Goal: Task Accomplishment & Management: Manage account settings

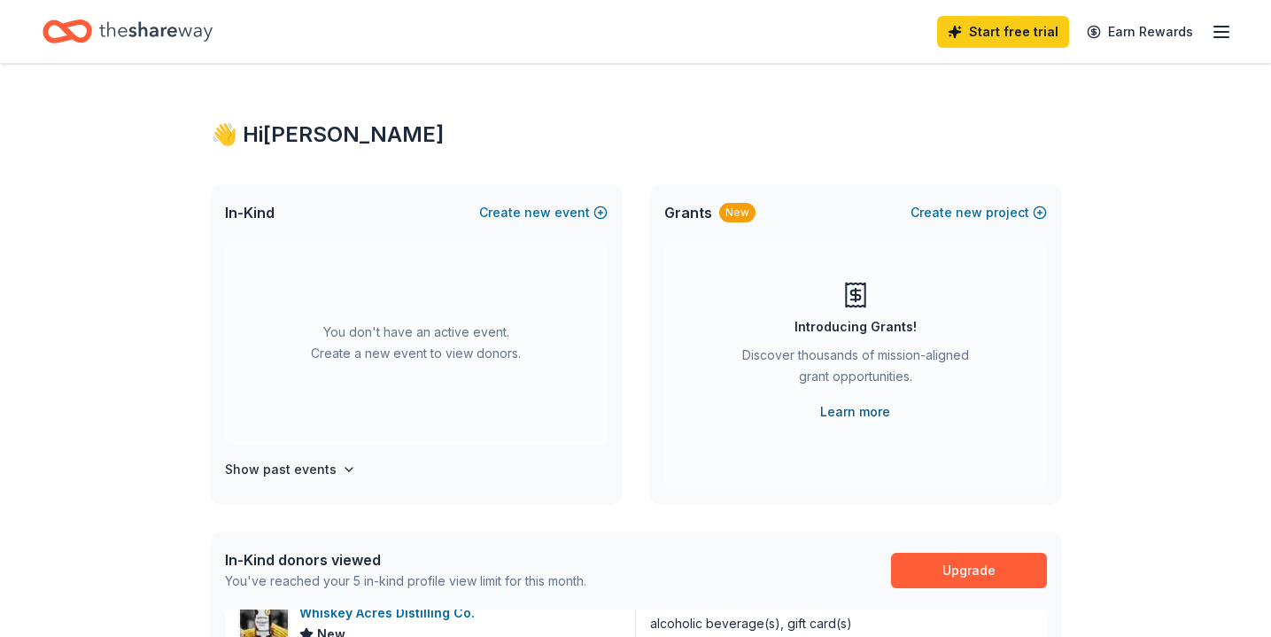
click at [841, 409] on link "Learn more" at bounding box center [855, 411] width 70 height 21
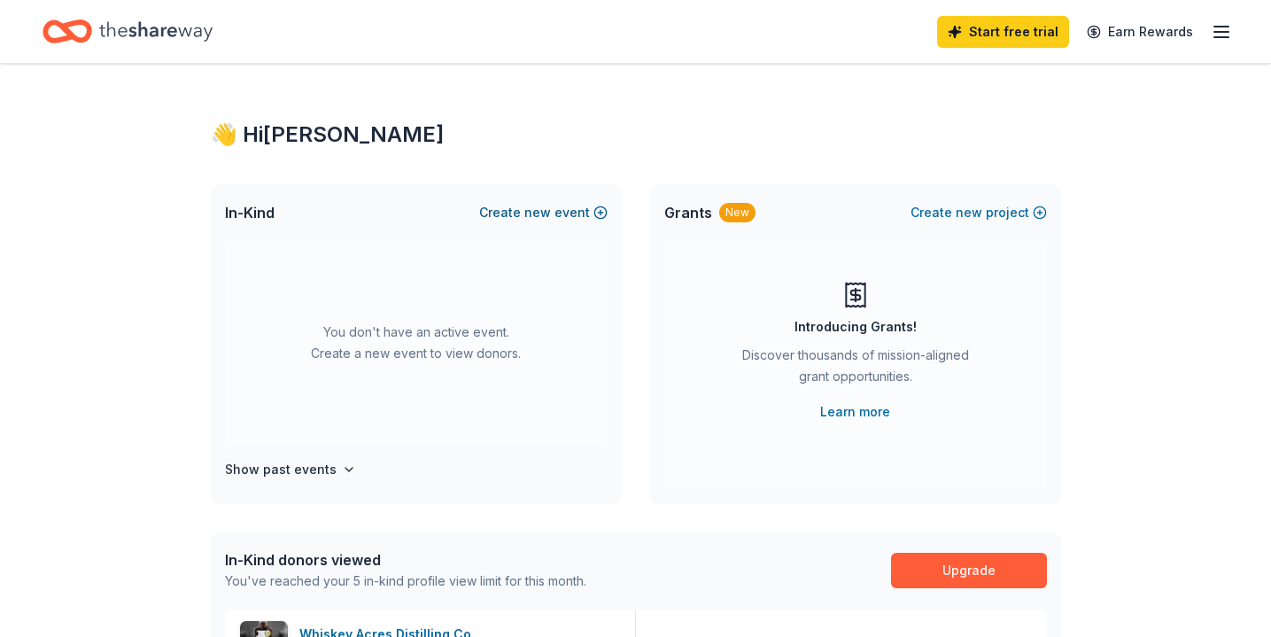
click at [527, 213] on button "Create new event" at bounding box center [543, 212] width 128 height 21
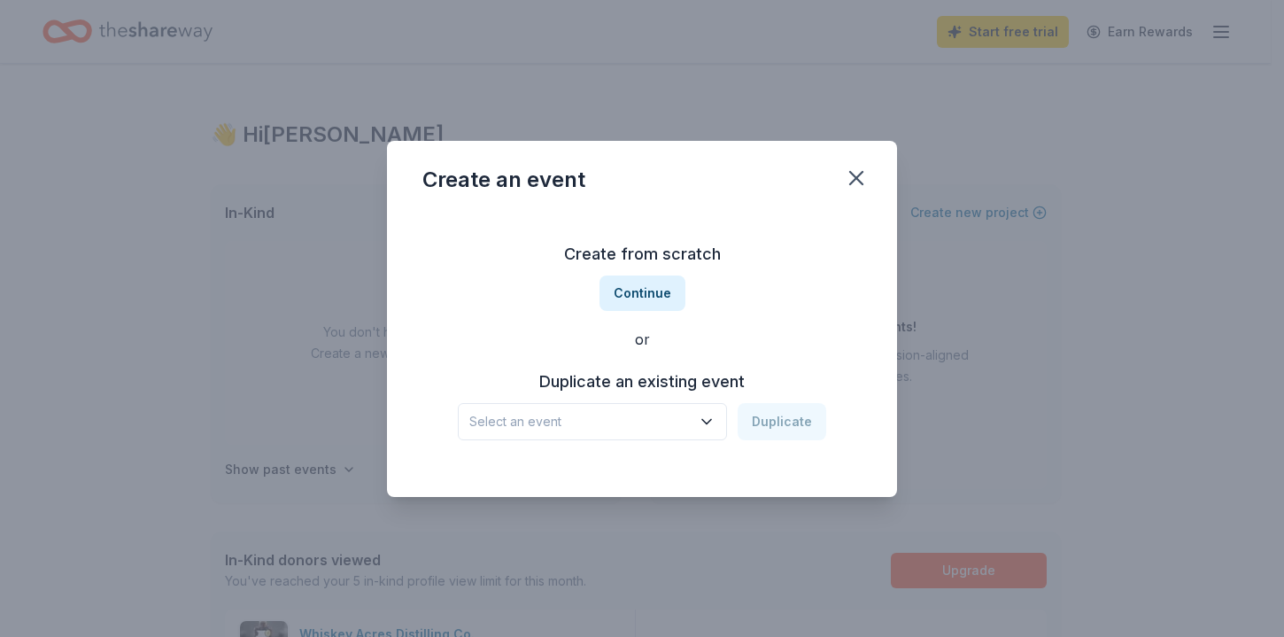
click at [625, 419] on span "Select an event" at bounding box center [579, 421] width 221 height 21
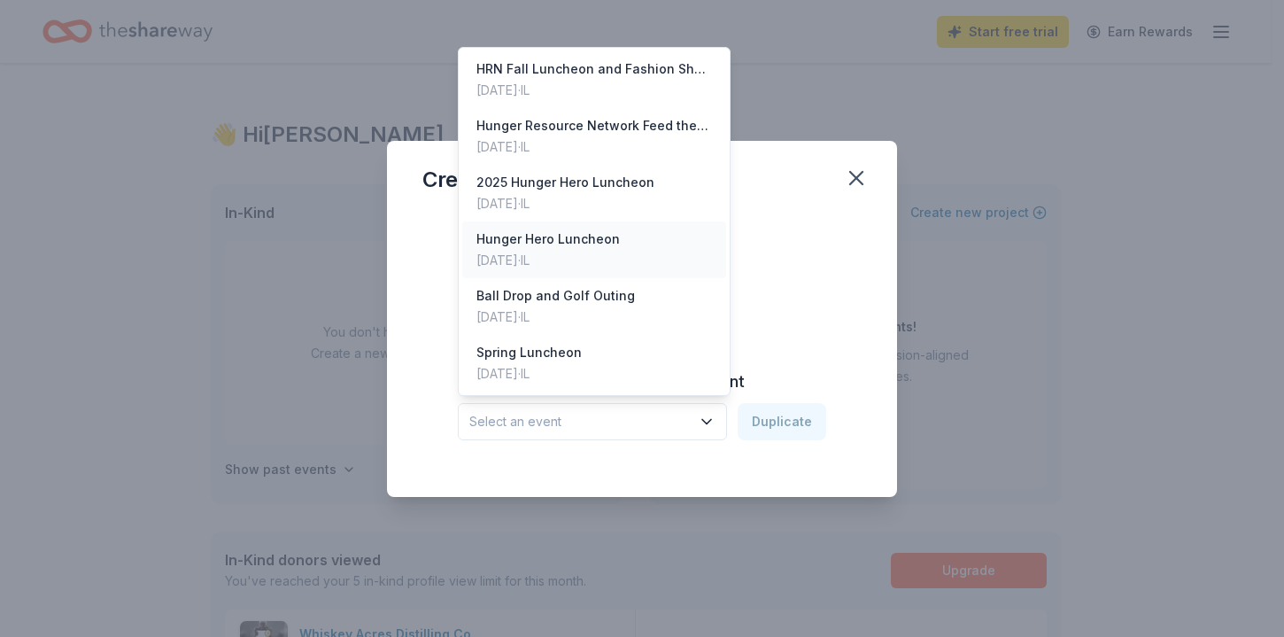
click at [561, 242] on div "Hunger Hero Luncheon" at bounding box center [547, 239] width 143 height 21
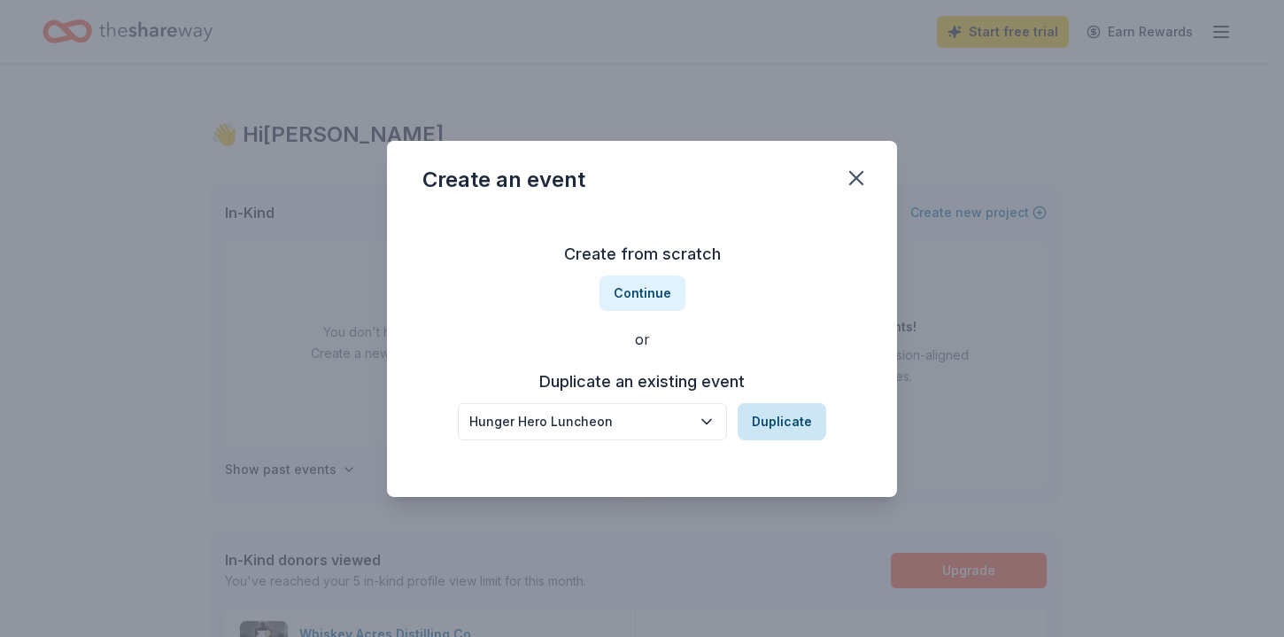
click at [772, 427] on button "Duplicate" at bounding box center [782, 421] width 89 height 37
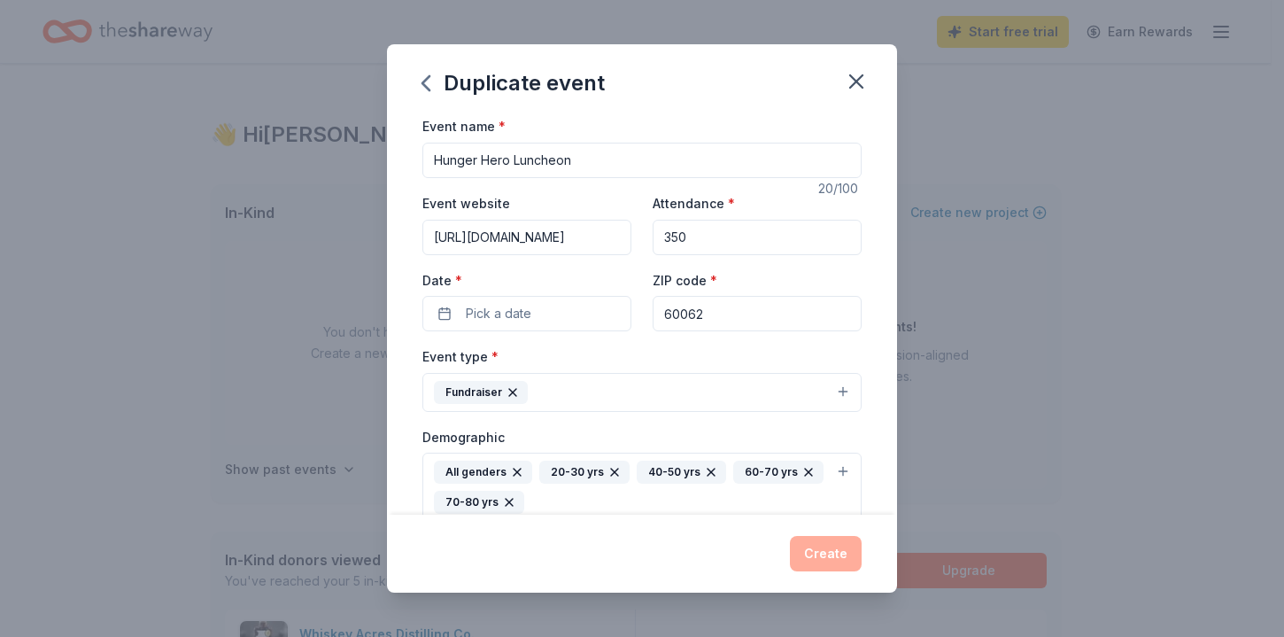
click at [675, 244] on input "350" at bounding box center [757, 237] width 209 height 35
type input "300"
click at [538, 319] on button "Pick a date" at bounding box center [526, 313] width 209 height 35
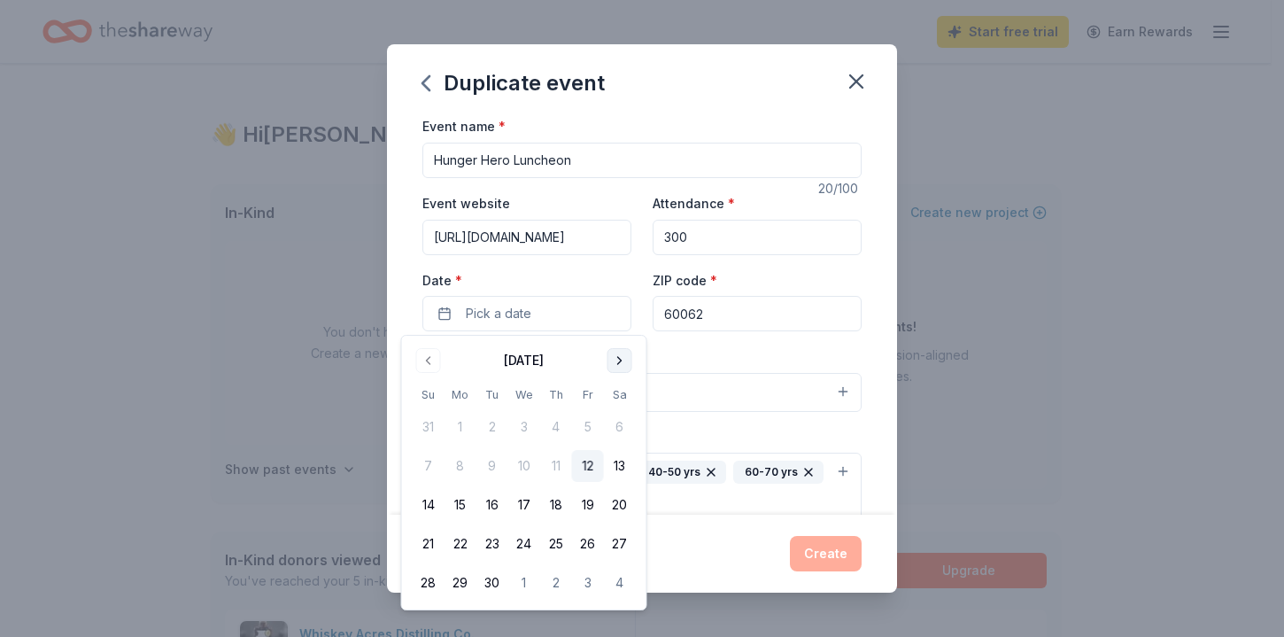
click at [616, 358] on button "Go to next month" at bounding box center [620, 360] width 25 height 25
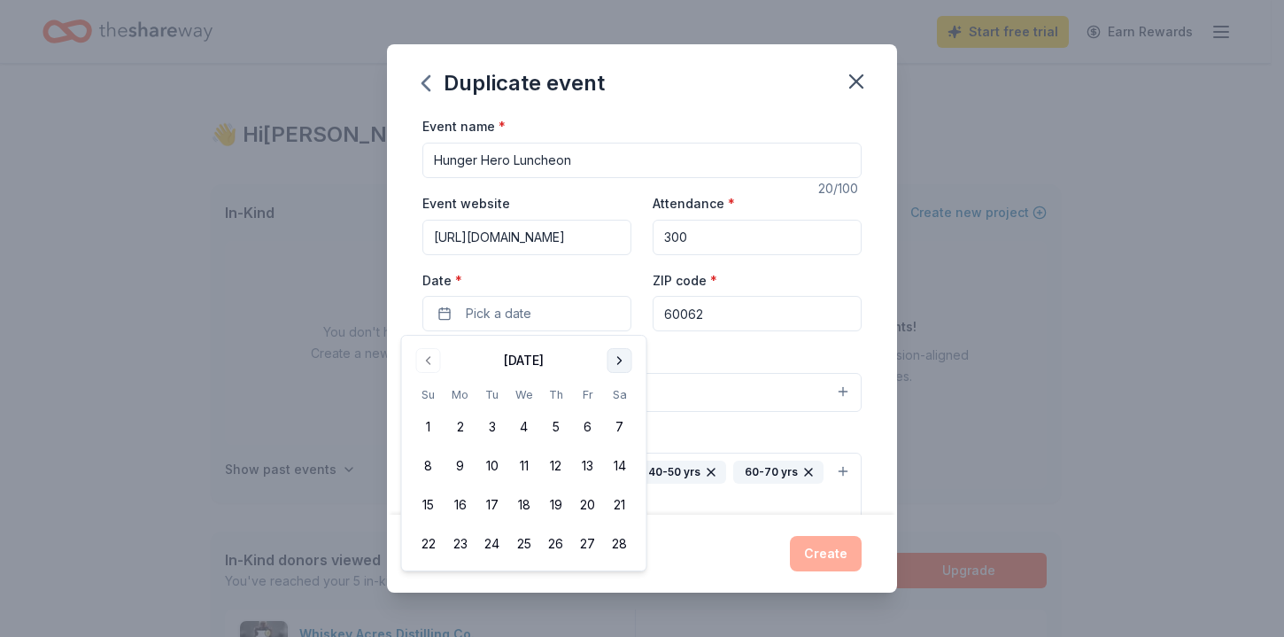
click at [616, 358] on button "Go to next month" at bounding box center [620, 360] width 25 height 25
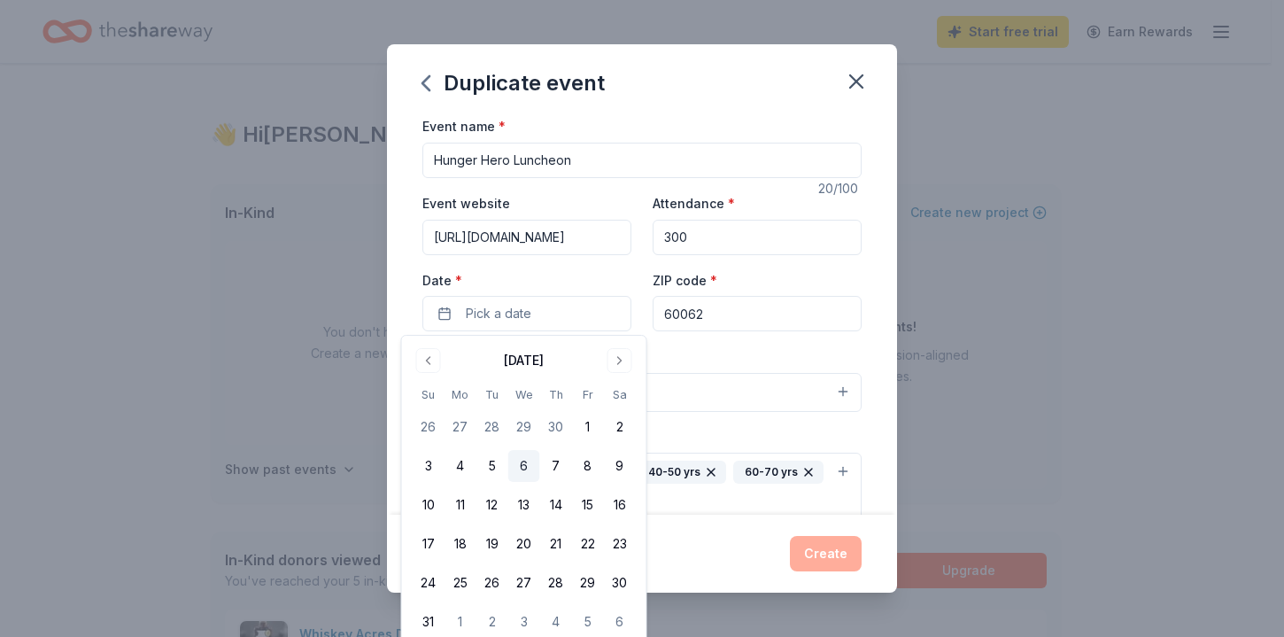
click at [526, 469] on button "6" at bounding box center [524, 466] width 32 height 32
click at [679, 353] on div "Event type * Fundraiser" at bounding box center [641, 378] width 439 height 66
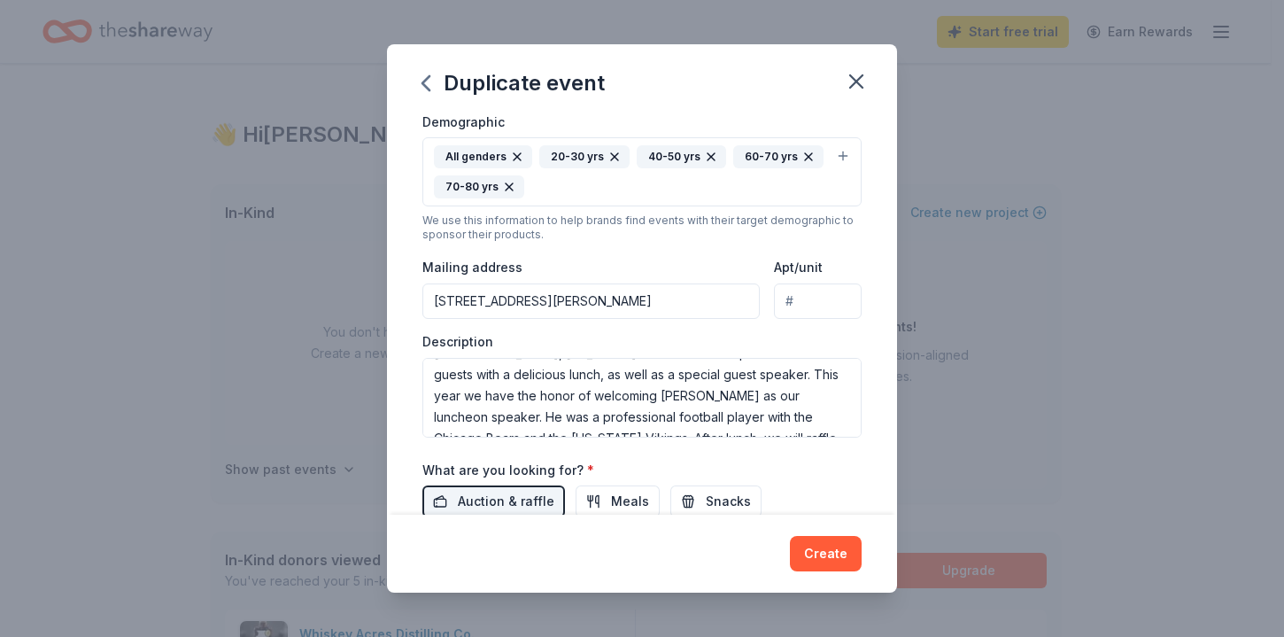
scroll to position [68, 0]
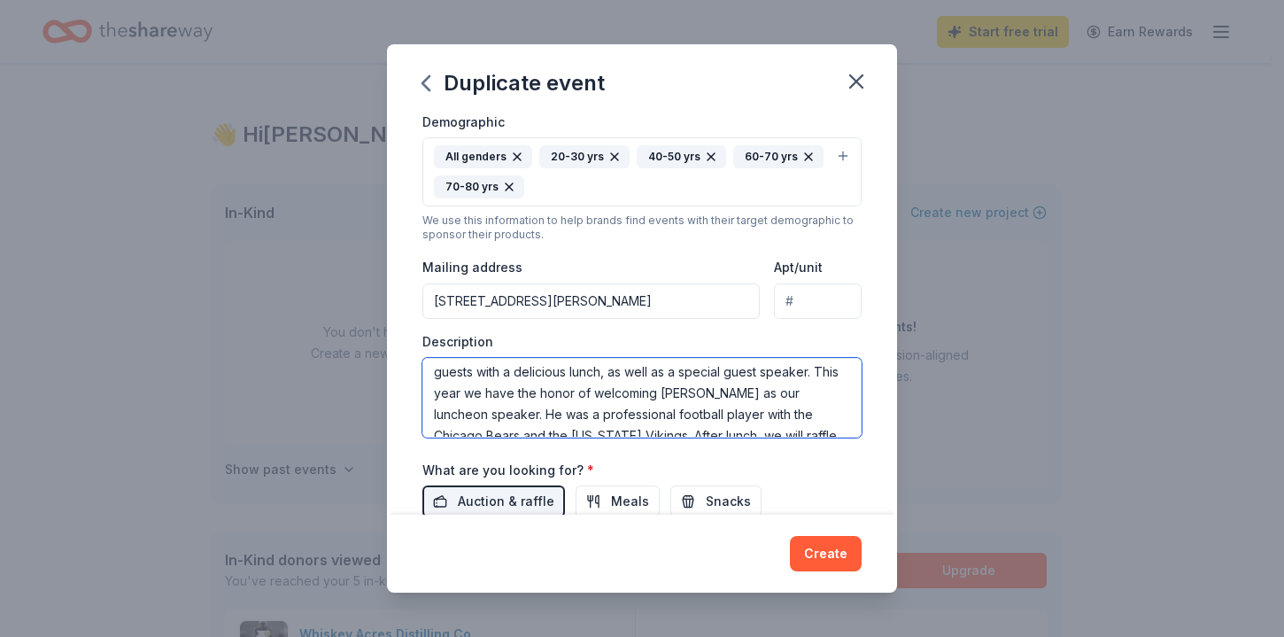
drag, startPoint x: 745, startPoint y: 373, endPoint x: 809, endPoint y: 376, distance: 63.8
click at [809, 376] on textarea "To help raise funds to fight hunger, Hunger Resource Network hosts an annual Hu…" at bounding box center [641, 398] width 439 height 80
drag, startPoint x: 556, startPoint y: 395, endPoint x: 655, endPoint y: 398, distance: 99.2
click at [655, 398] on textarea "To help raise funds to fight hunger, Hunger Resource Network hosts an annual Hu…" at bounding box center [641, 398] width 439 height 80
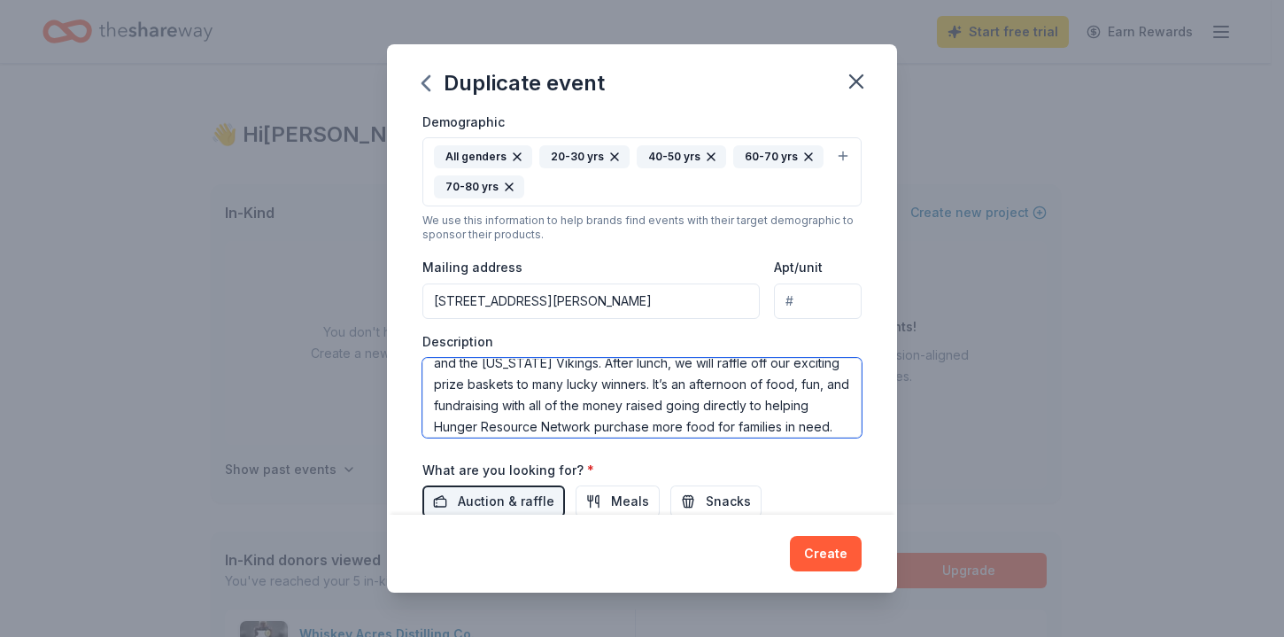
scroll to position [170, 0]
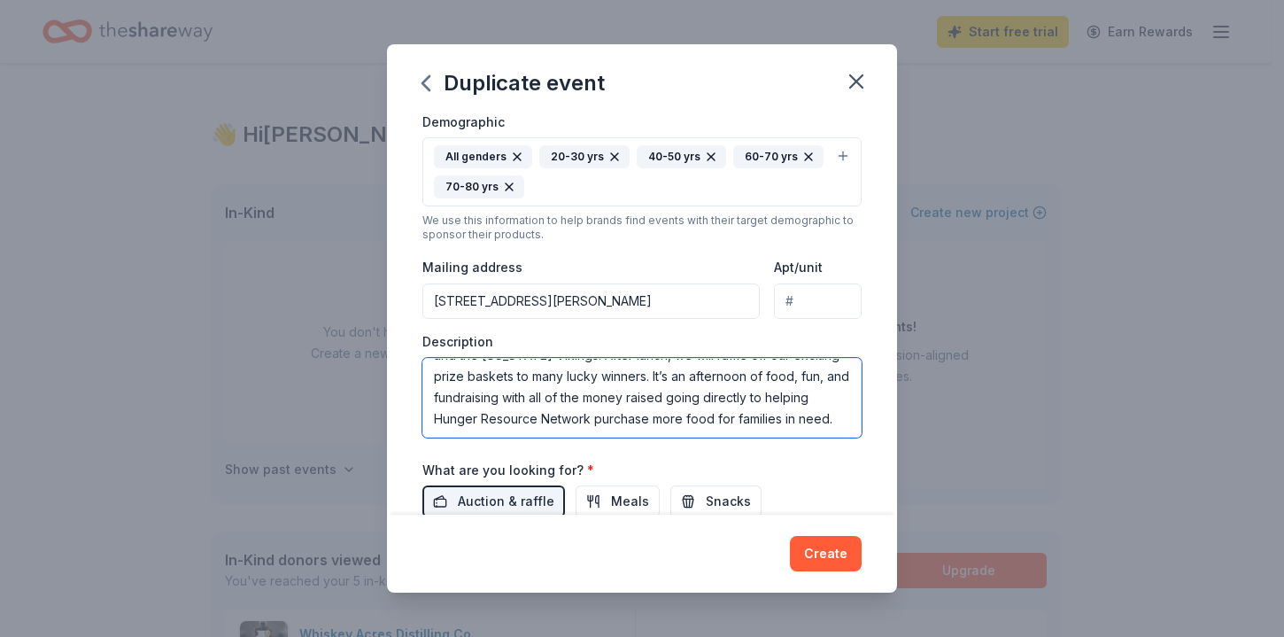
drag, startPoint x: 800, startPoint y: 376, endPoint x: 538, endPoint y: 395, distance: 262.9
click at [538, 395] on textarea "To help raise funds to fight hunger, Hunger Resource Network hosts an annual Hu…" at bounding box center [641, 398] width 439 height 80
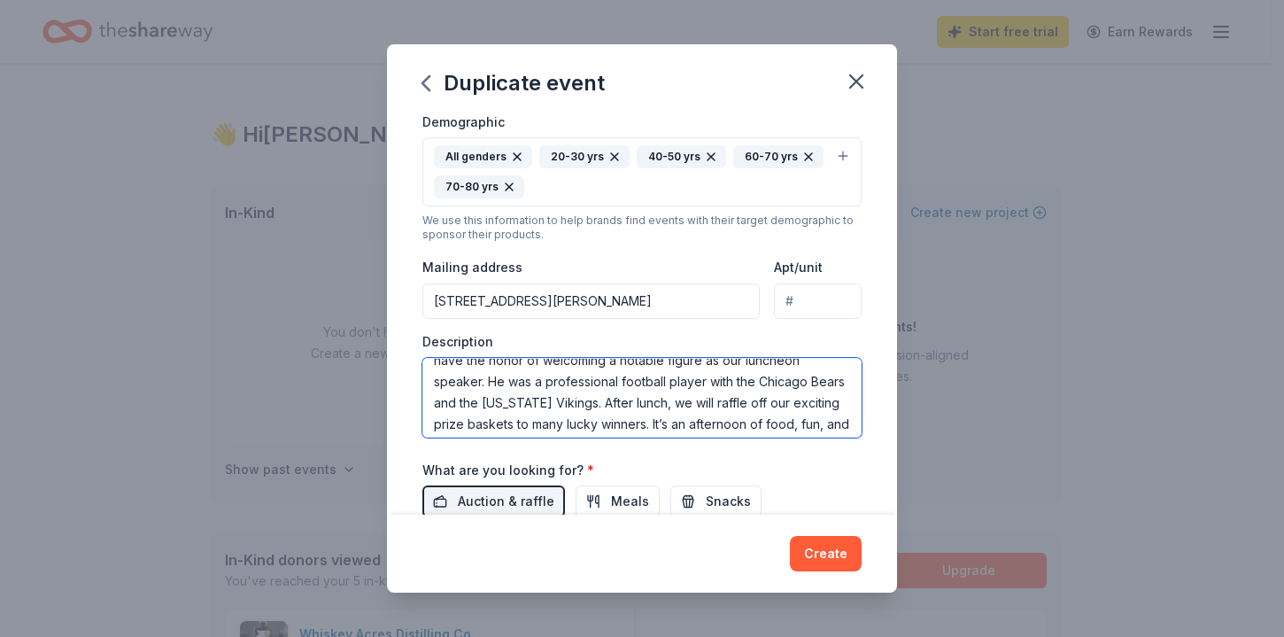
scroll to position [99, 0]
click at [549, 407] on textarea "To help raise funds to fight hunger, Hunger Resource Network hosts an annual Hu…" at bounding box center [641, 398] width 439 height 80
click at [604, 432] on textarea "To help raise funds to fight hunger, Hunger Resource Network hosts an annual Hu…" at bounding box center [641, 398] width 439 height 80
drag, startPoint x: 802, startPoint y: 393, endPoint x: 817, endPoint y: 408, distance: 20.7
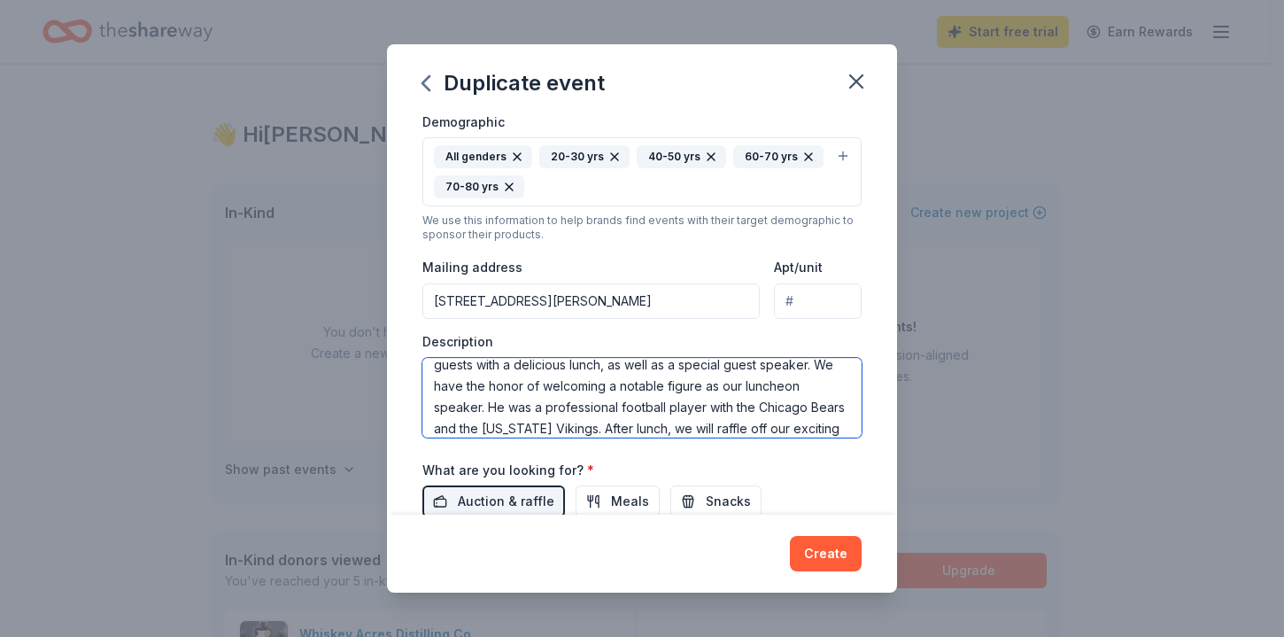
click at [817, 408] on textarea "To help raise funds to fight hunger, Hunger Resource Network hosts an annual Hu…" at bounding box center [641, 398] width 439 height 80
click at [546, 413] on textarea "To help raise funds to fight hunger, Hunger Resource Network hosts an annual Hu…" at bounding box center [641, 398] width 439 height 80
click at [437, 411] on textarea "To help raise funds to fight hunger, Hunger Resource Network hosts an annual Hu…" at bounding box center [641, 398] width 439 height 80
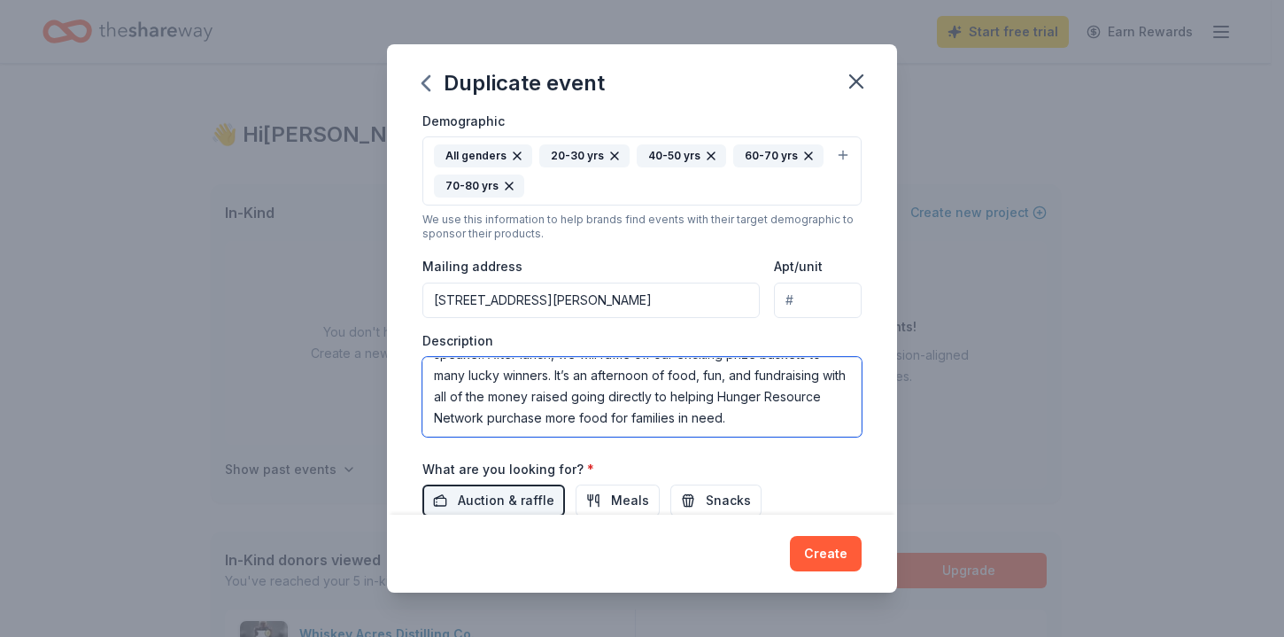
scroll to position [347, 0]
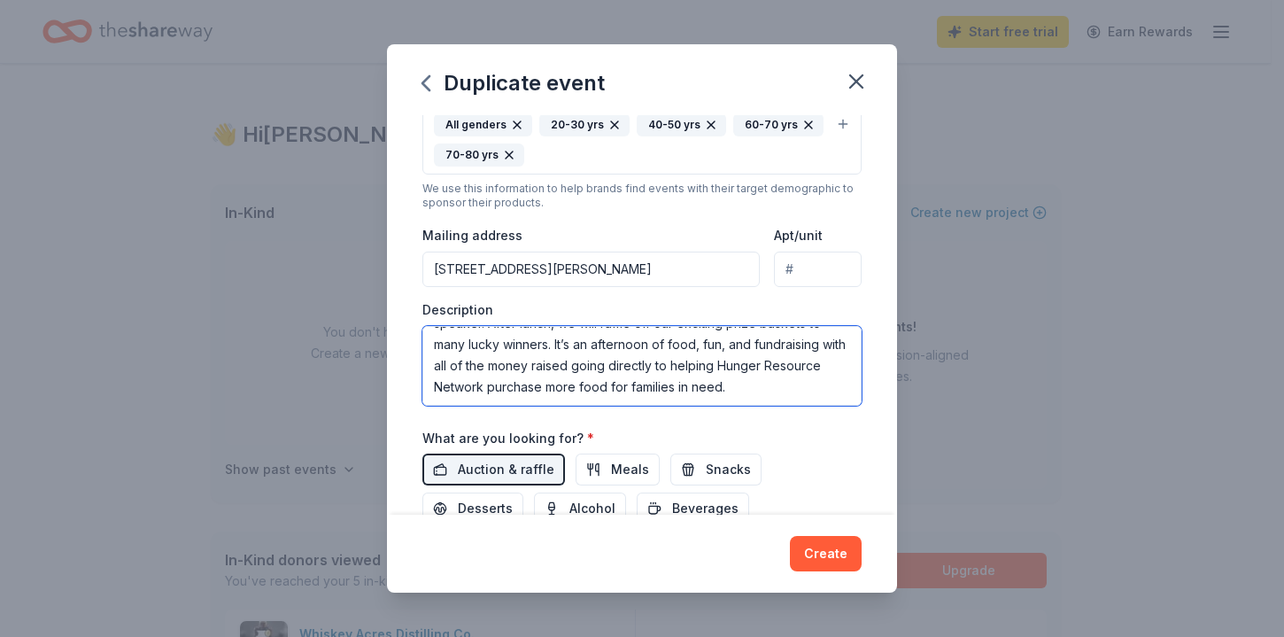
click at [738, 390] on textarea "To help raise funds to fight hunger, Hunger Resource Network hosts an annual Hu…" at bounding box center [641, 366] width 439 height 80
paste textarea "Hunger Resource Network (HRN), a non-profit organization based in [GEOGRAPHIC_D…"
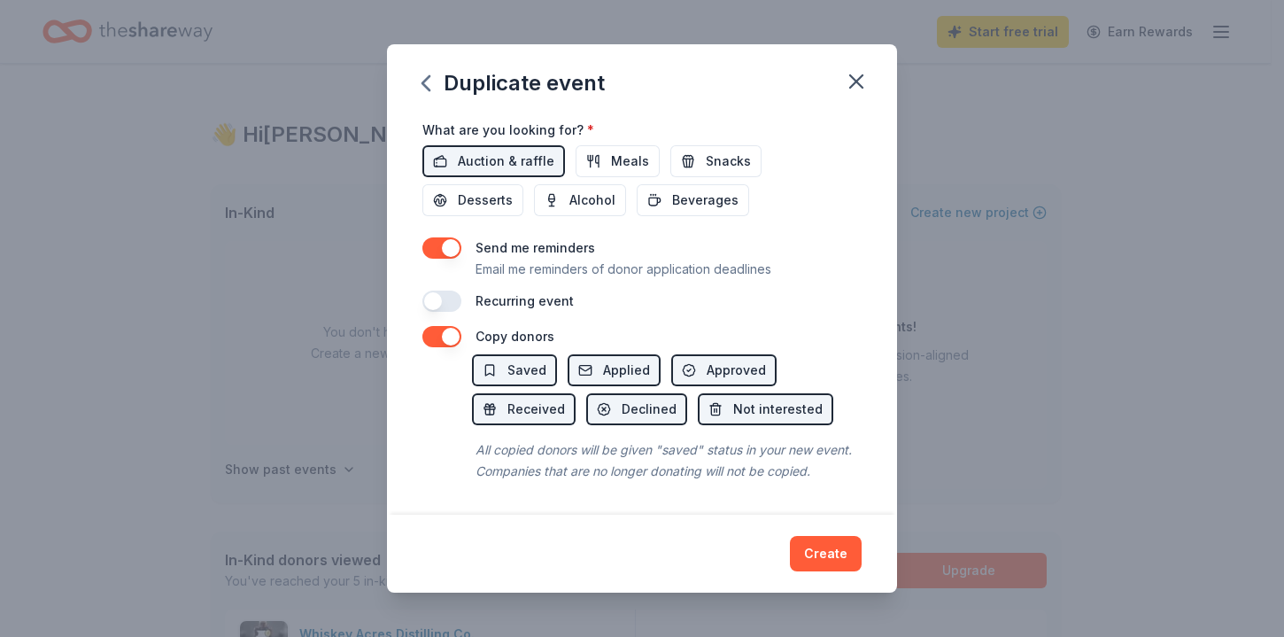
scroll to position [676, 0]
type textarea "Lo ipsu dolor sitam co adipi elitse, Doeius Temporin Utlabor etdol ma aliqua En…"
click at [612, 151] on span "Meals" at bounding box center [630, 161] width 38 height 21
click at [706, 151] on span "Snacks" at bounding box center [728, 161] width 45 height 21
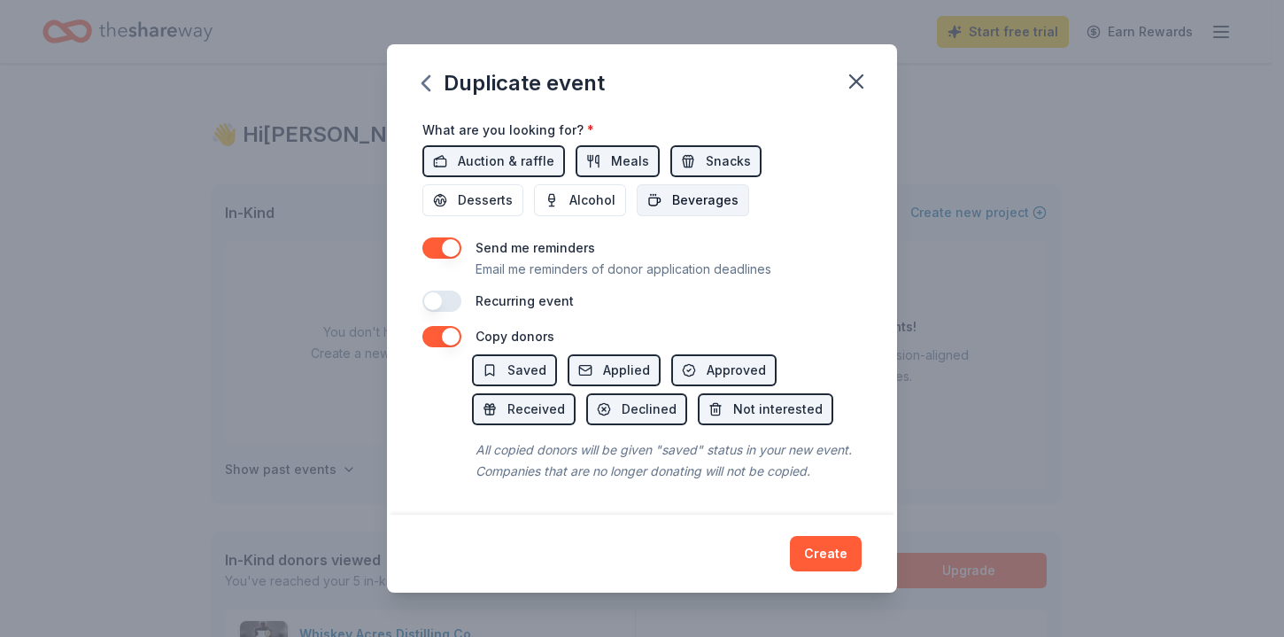
click at [687, 190] on span "Beverages" at bounding box center [705, 200] width 66 height 21
click at [592, 190] on span "Alcohol" at bounding box center [592, 200] width 46 height 21
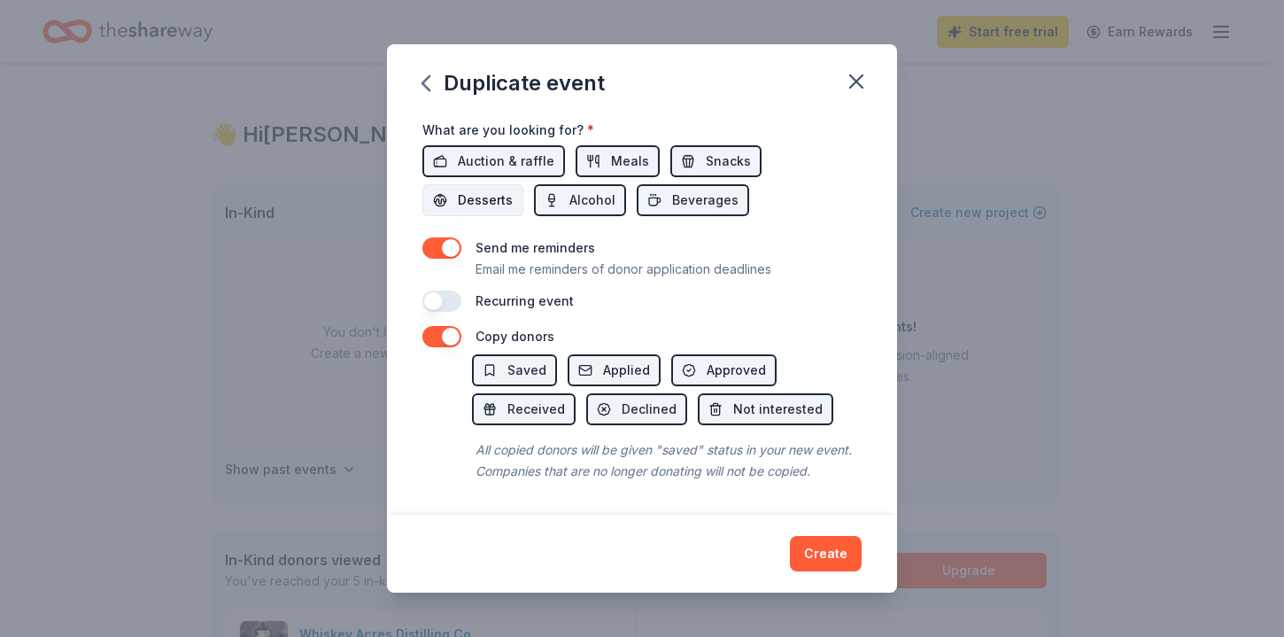
click at [502, 190] on span "Desserts" at bounding box center [485, 200] width 55 height 21
click at [823, 546] on button "Create" at bounding box center [826, 553] width 72 height 35
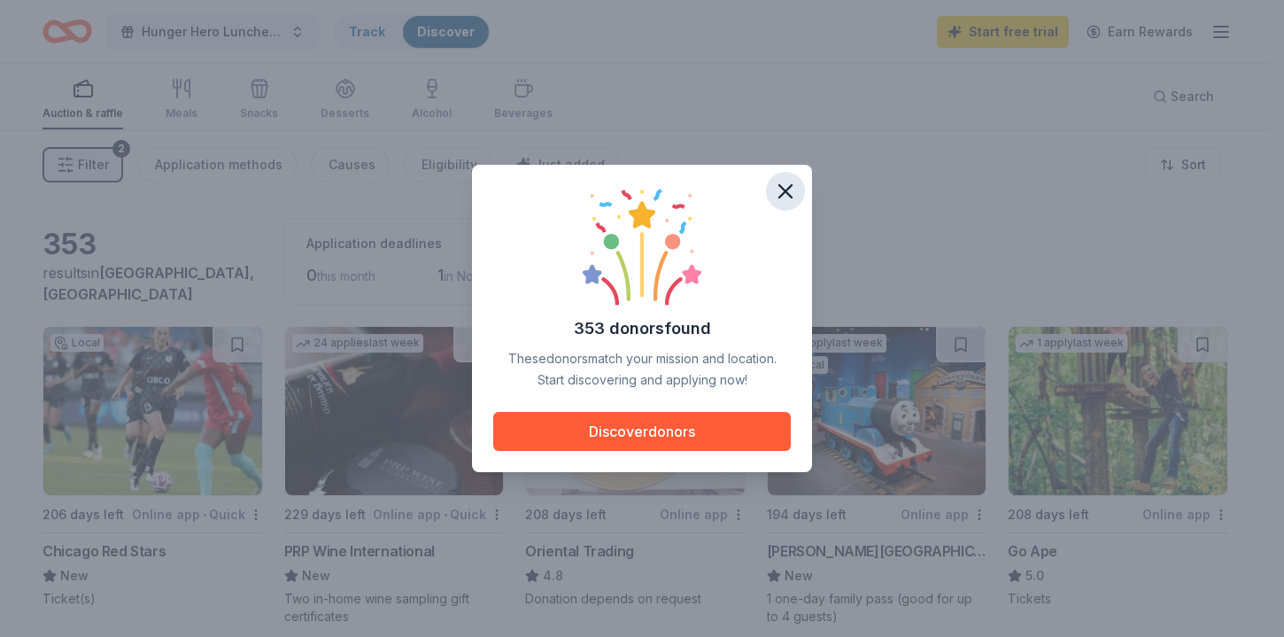
click at [787, 193] on icon "button" at bounding box center [785, 191] width 12 height 12
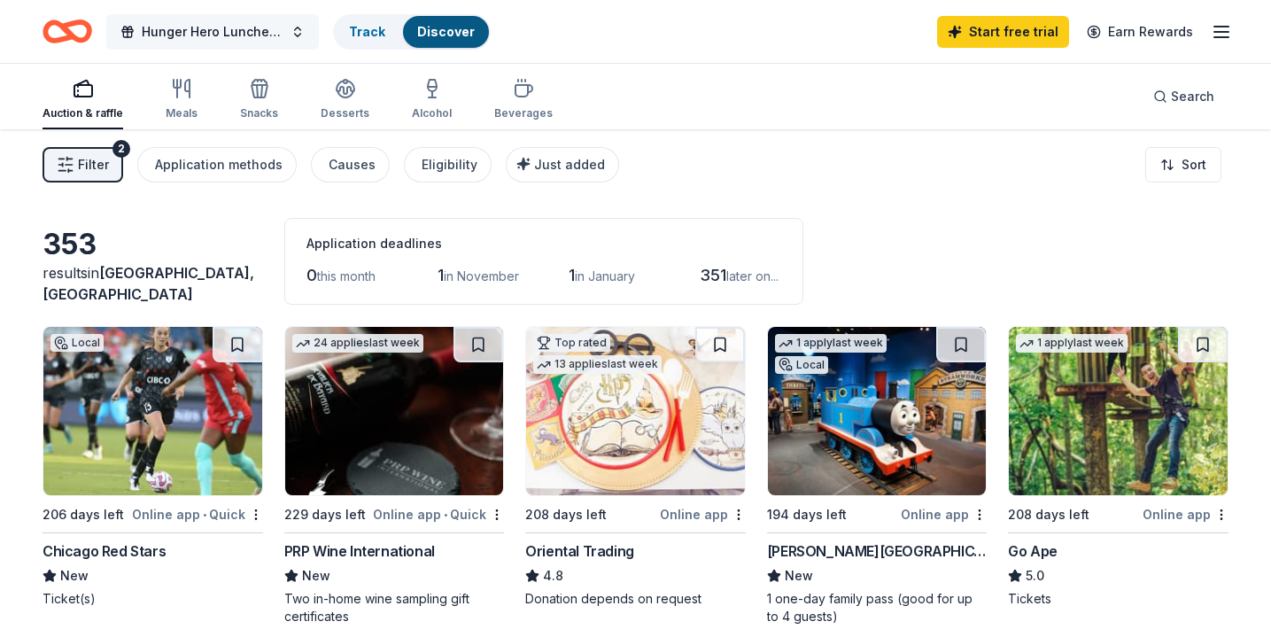
click at [296, 27] on button "Hunger Hero Luncheon" at bounding box center [212, 31] width 213 height 35
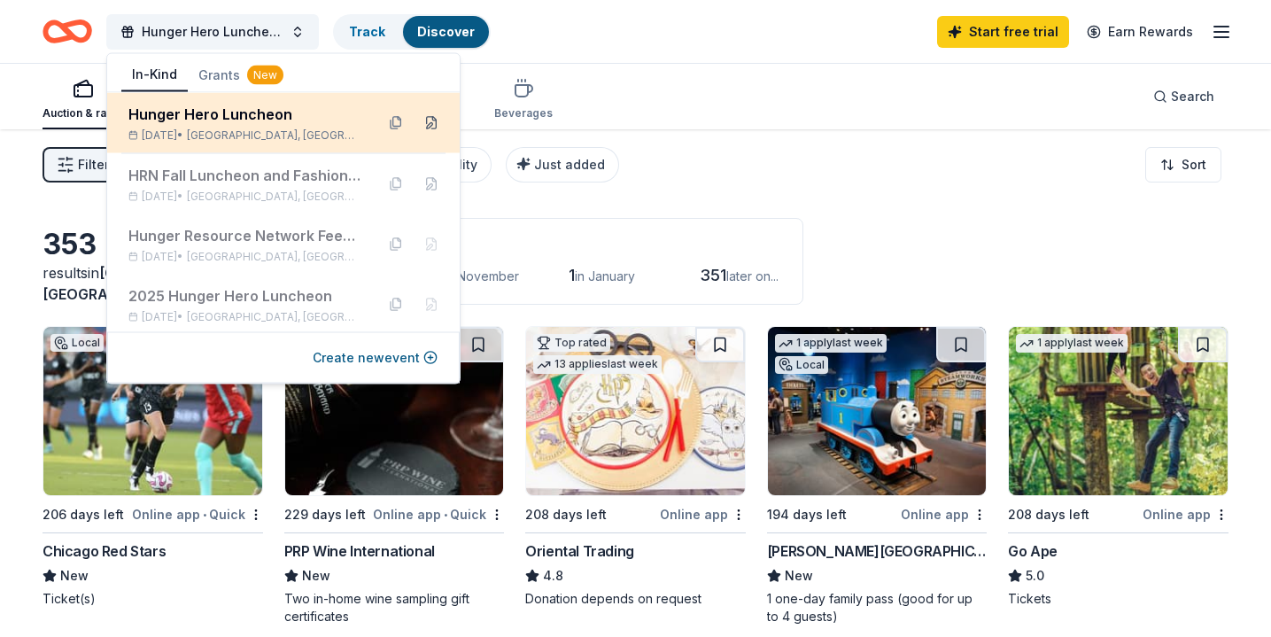
click at [422, 127] on button at bounding box center [431, 123] width 28 height 28
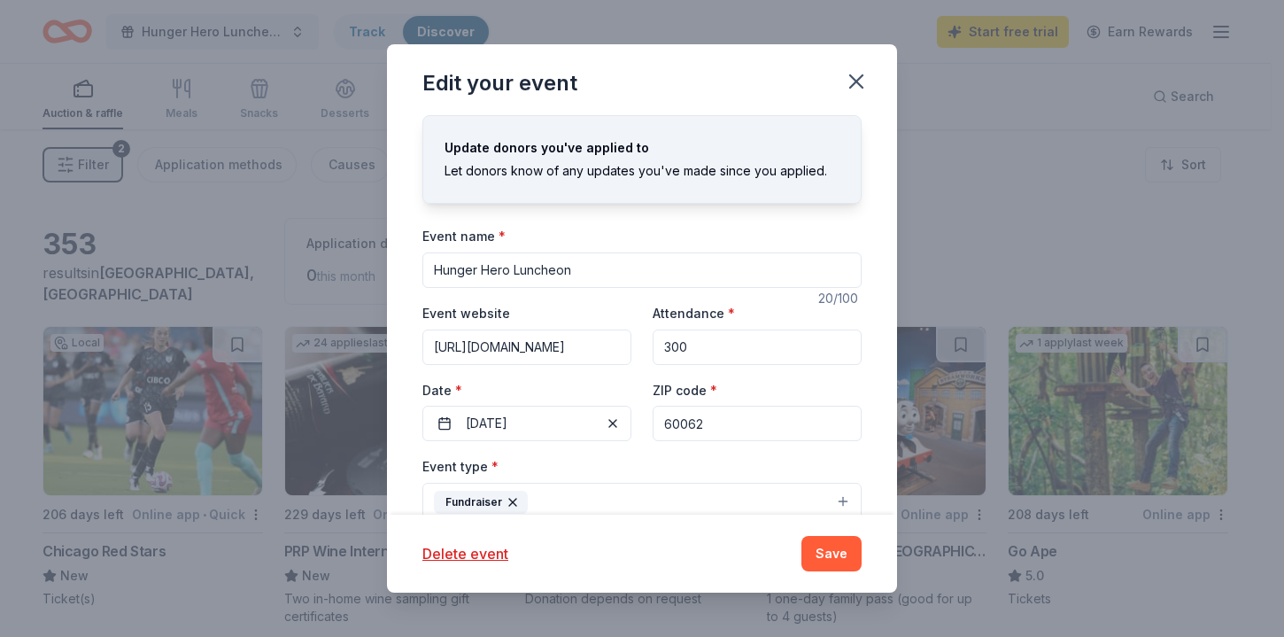
click at [434, 276] on input "Hunger Hero Luncheon" at bounding box center [641, 269] width 439 height 35
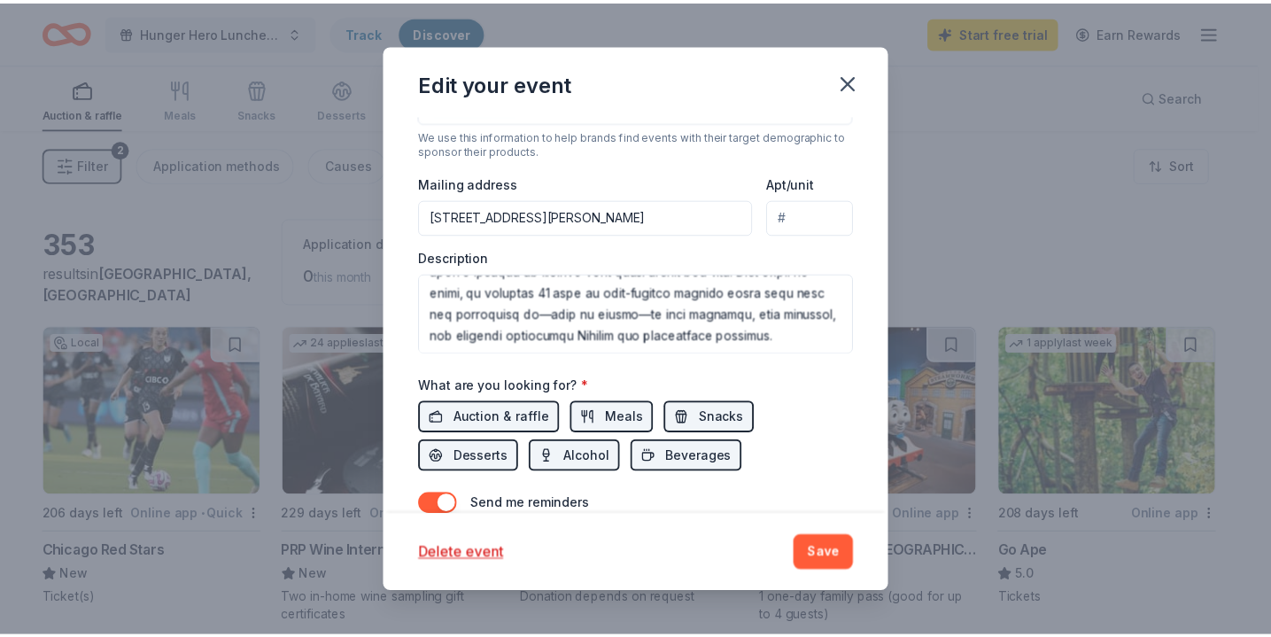
scroll to position [591, 0]
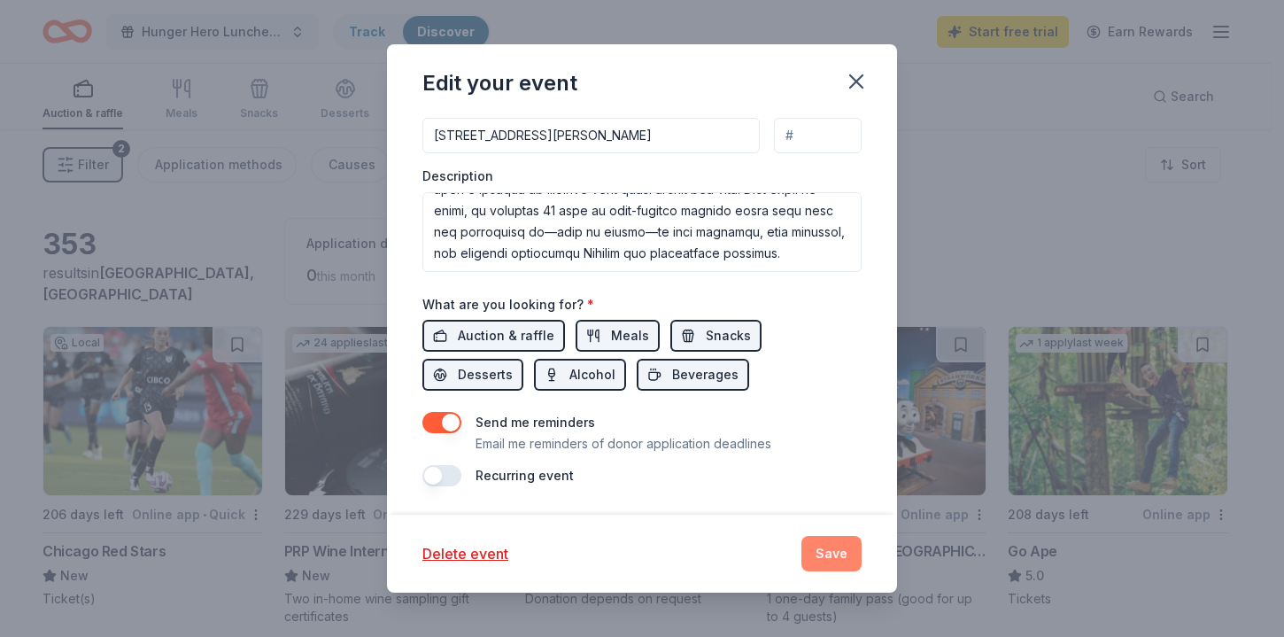
type input "2026 Hunger Hero Luncheon"
click at [817, 550] on button "Save" at bounding box center [832, 553] width 60 height 35
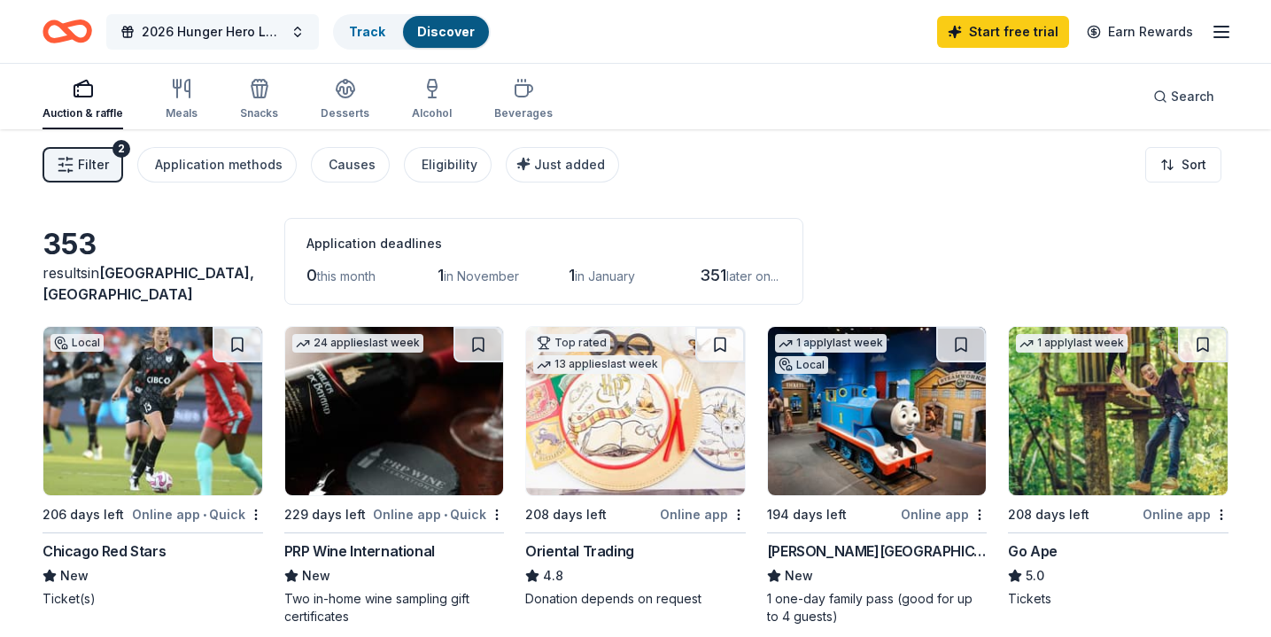
click at [299, 36] on button "2026 Hunger Hero Luncheon" at bounding box center [212, 31] width 213 height 35
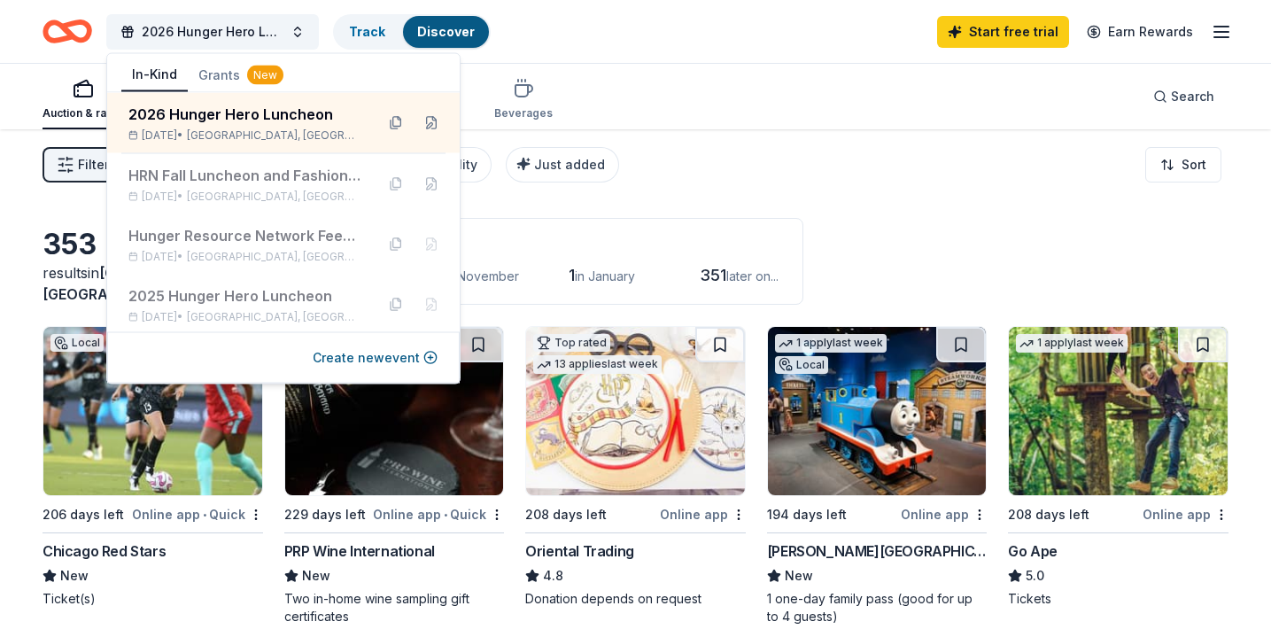
click at [779, 186] on div "Filter 2 Application methods Causes Eligibility Just added Sort" at bounding box center [635, 164] width 1271 height 71
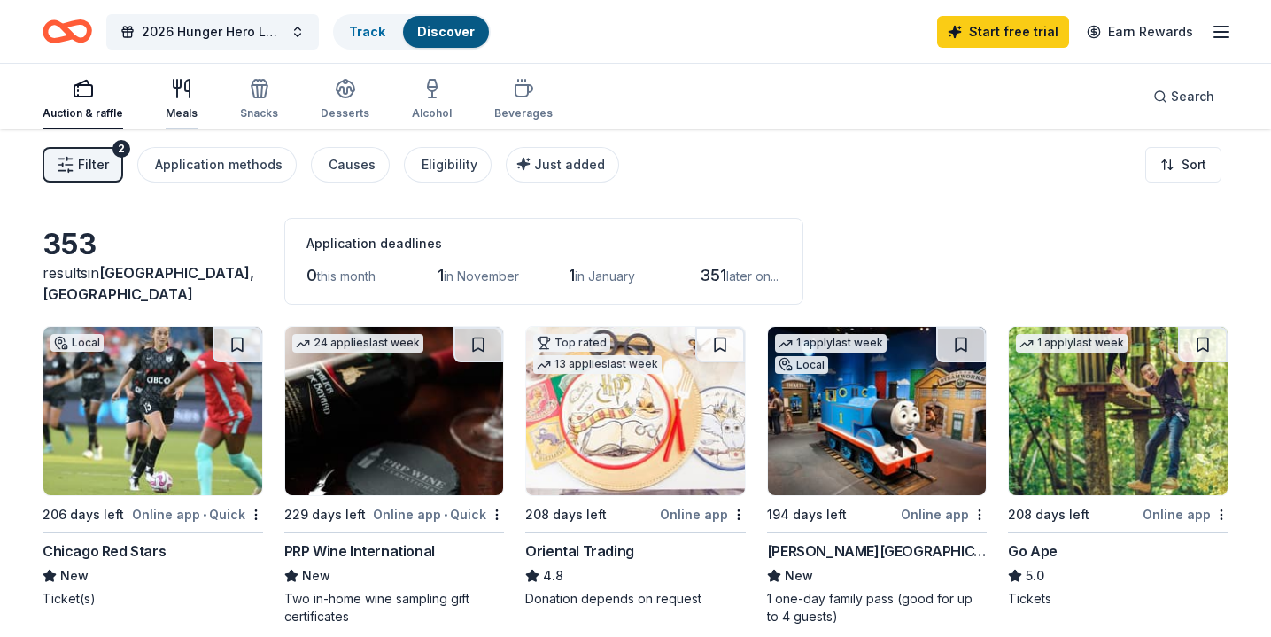
click at [185, 86] on icon "button" at bounding box center [187, 89] width 4 height 18
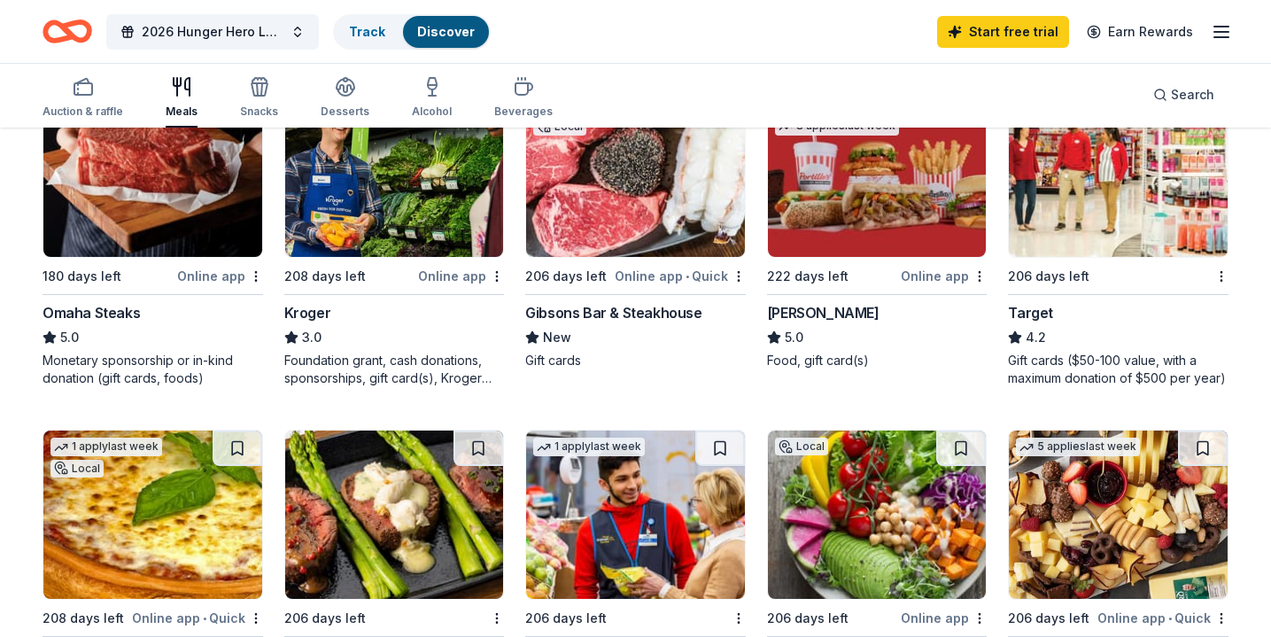
scroll to position [907, 0]
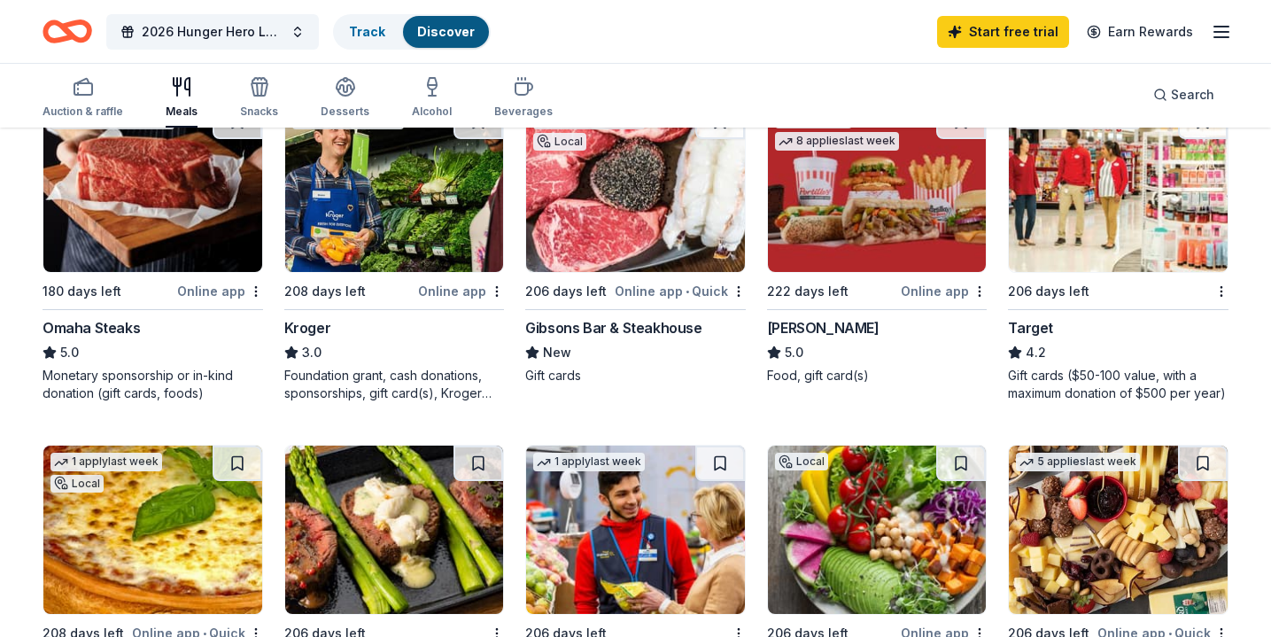
click at [1037, 322] on div "Target" at bounding box center [1030, 327] width 45 height 21
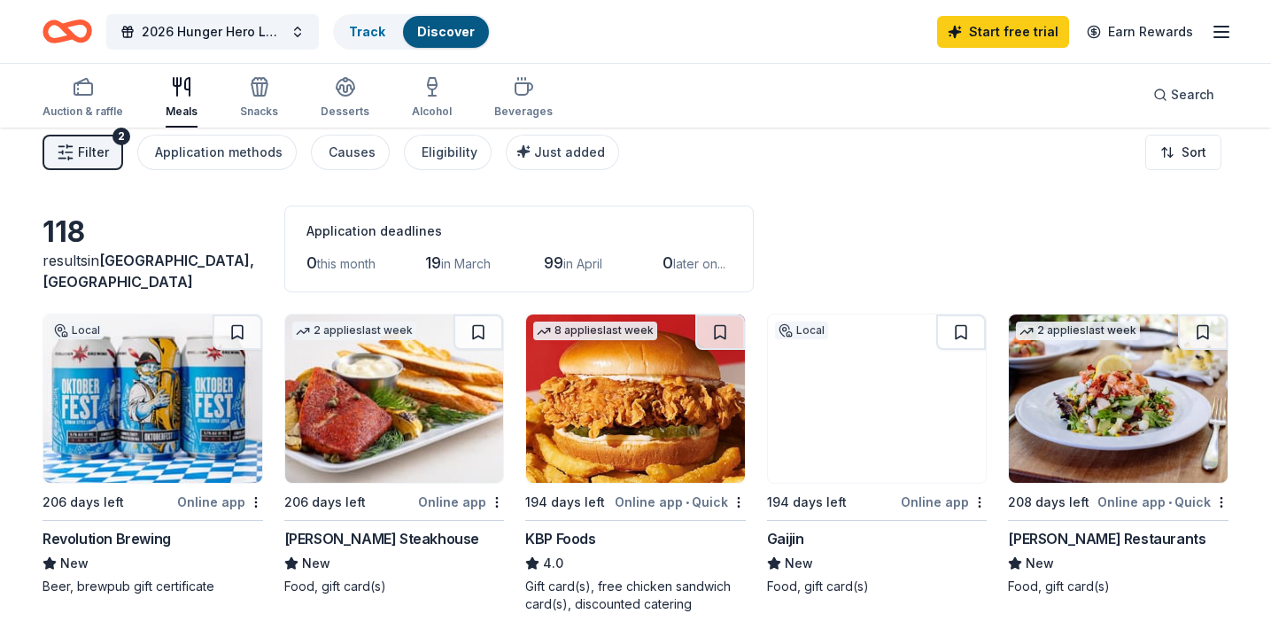
scroll to position [0, 0]
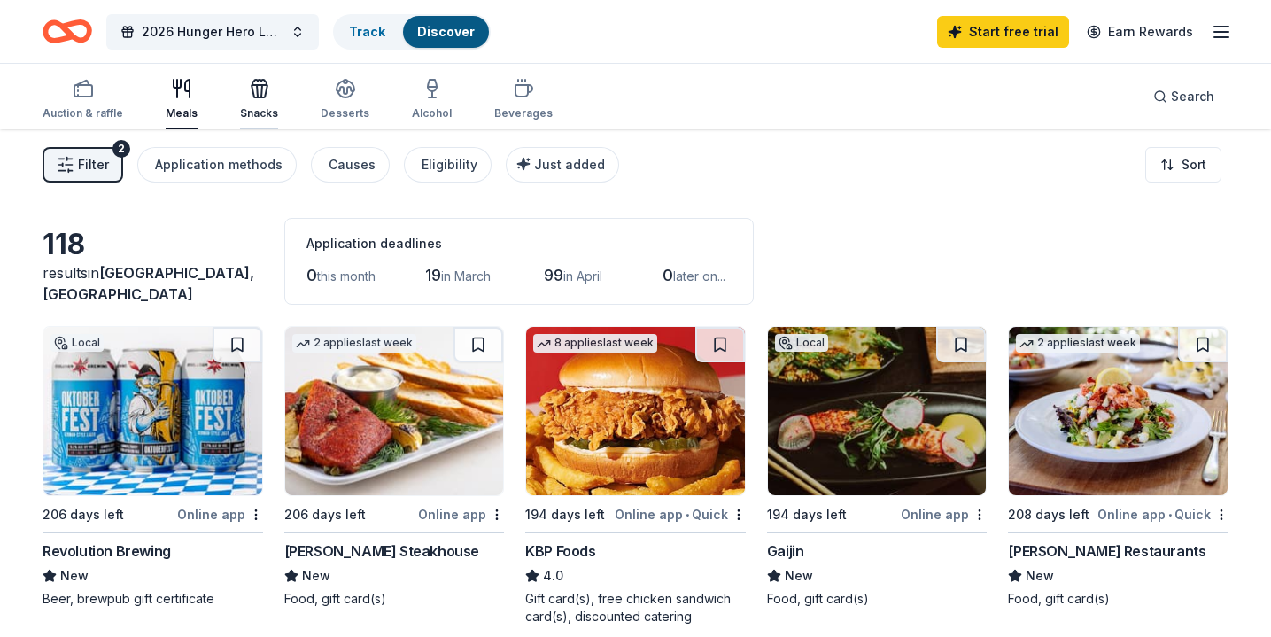
click at [260, 89] on icon "button" at bounding box center [259, 88] width 21 height 21
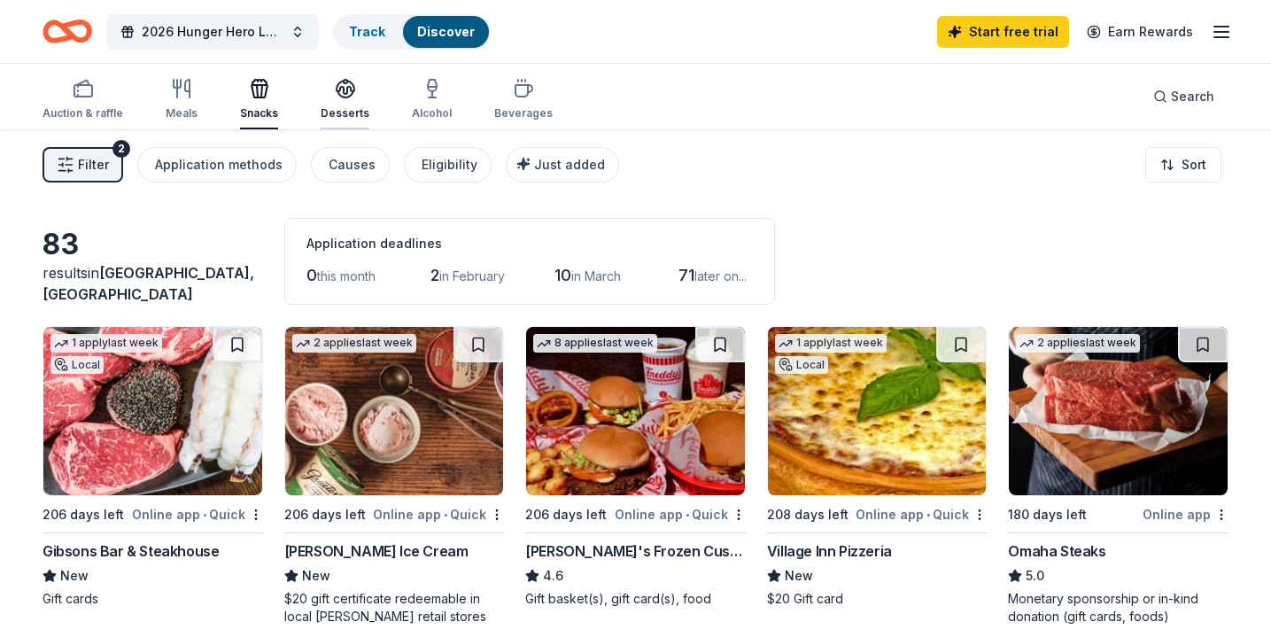
click at [345, 89] on icon "button" at bounding box center [346, 87] width 18 height 13
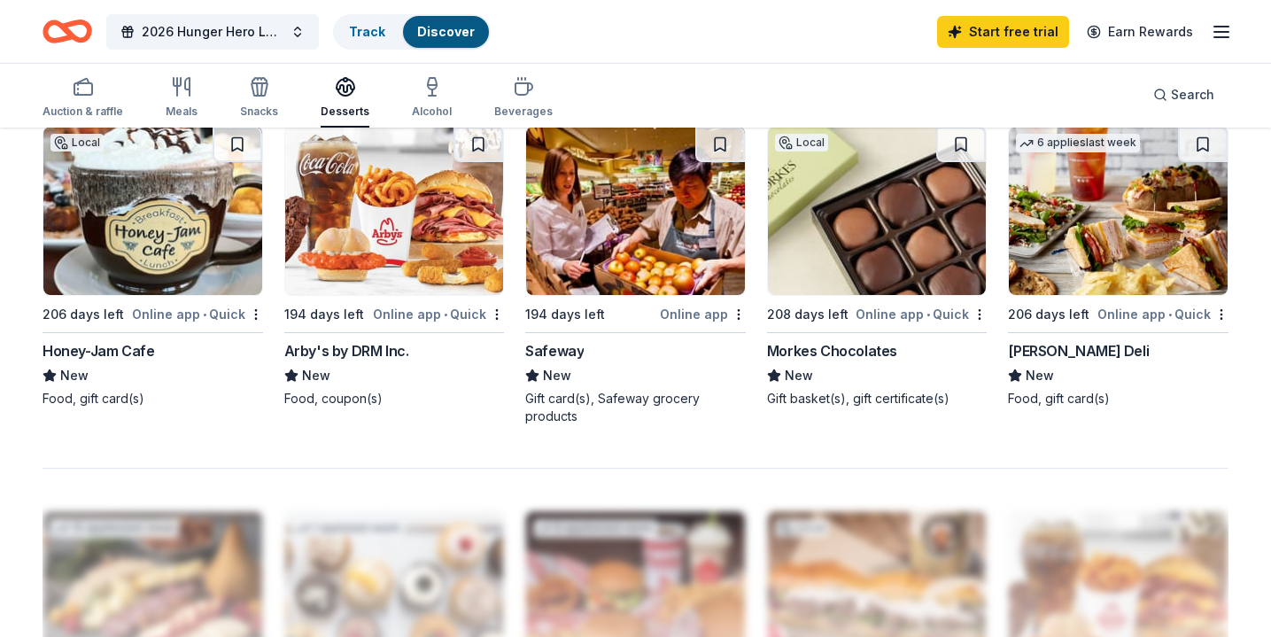
scroll to position [1228, 0]
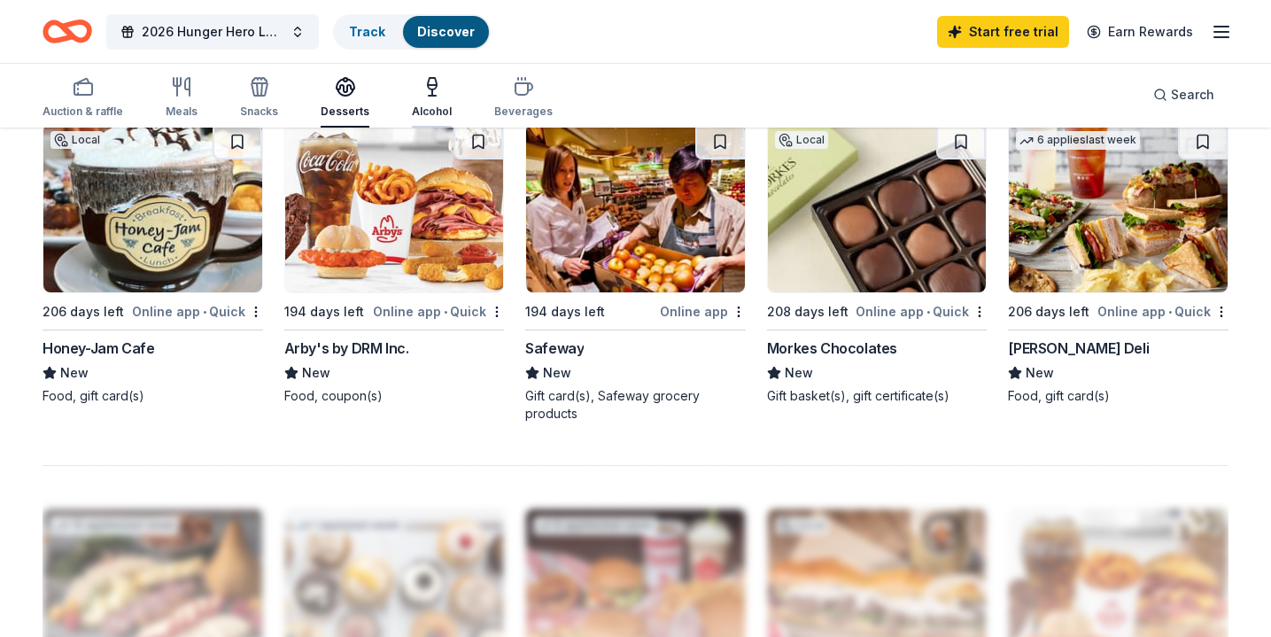
click at [429, 89] on icon "button" at bounding box center [432, 84] width 9 height 12
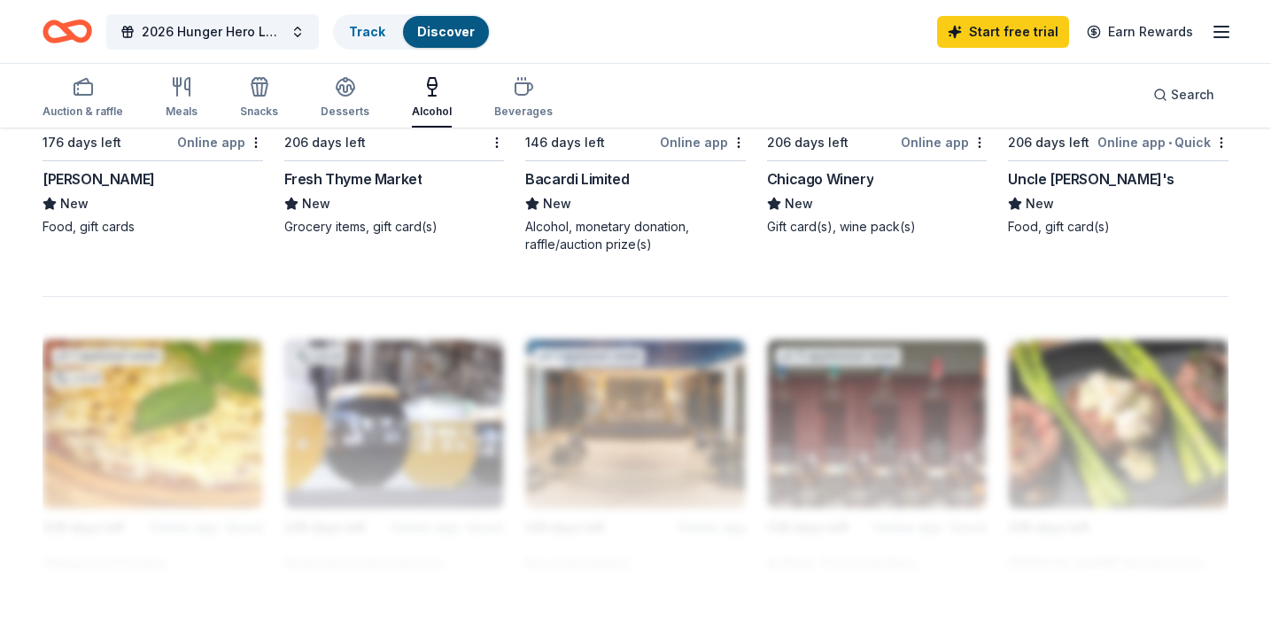
scroll to position [1400, 0]
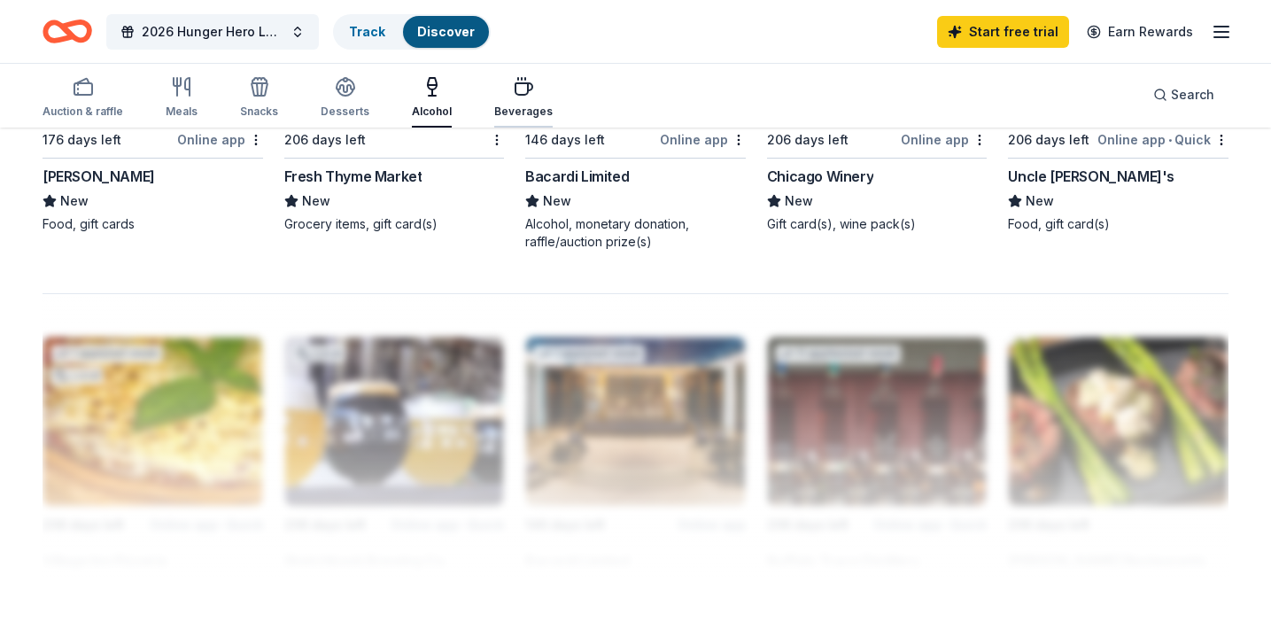
click at [515, 83] on icon "button" at bounding box center [523, 89] width 17 height 12
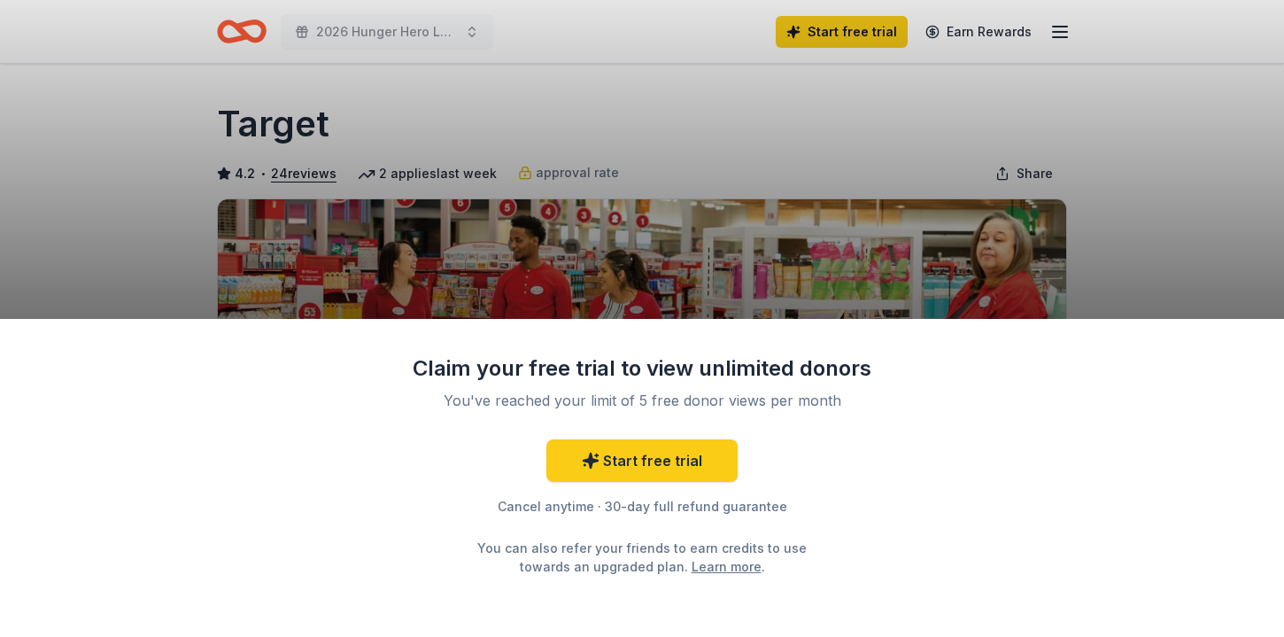
click at [769, 137] on div "Claim your free trial to view unlimited donors You've reached your limit of 5 f…" at bounding box center [642, 318] width 1284 height 637
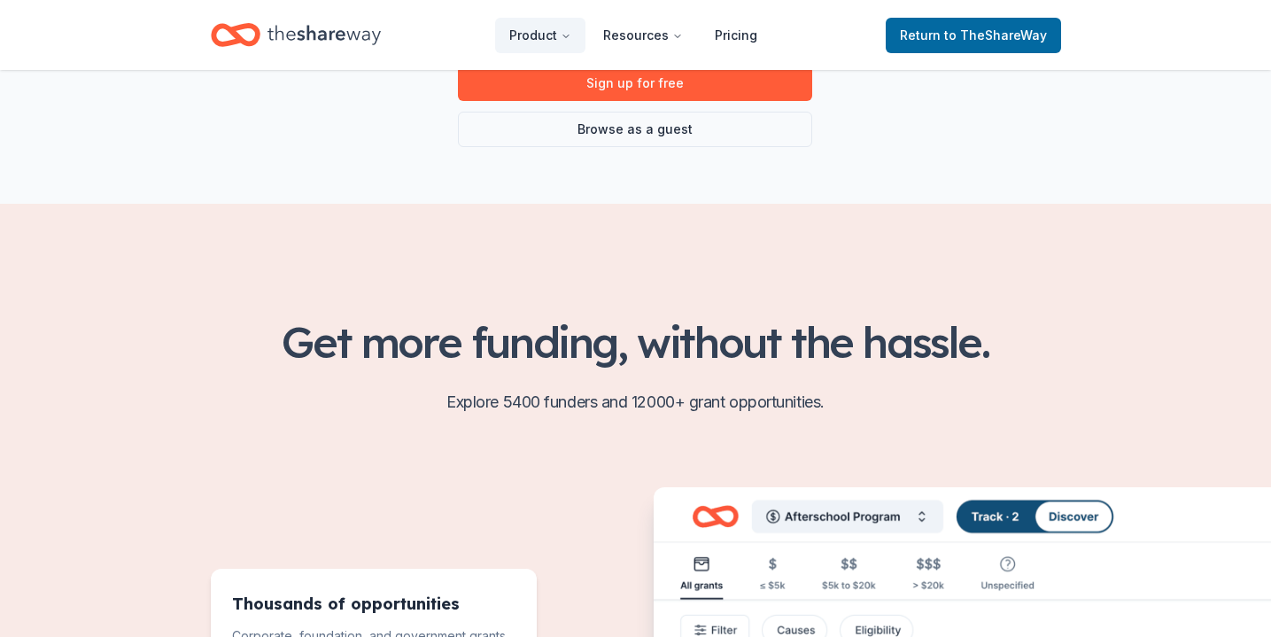
scroll to position [298, 0]
